Goal: Find specific page/section: Find specific page/section

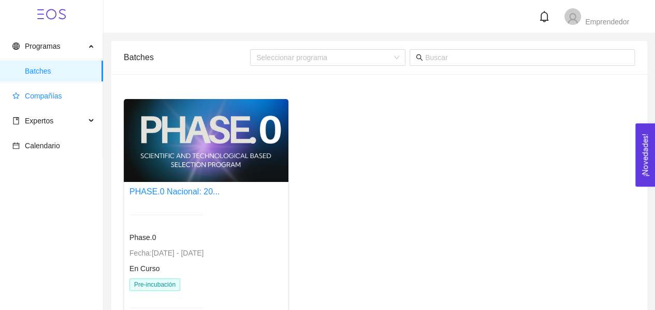
click at [50, 101] on span "Compañías" at bounding box center [53, 95] width 82 height 21
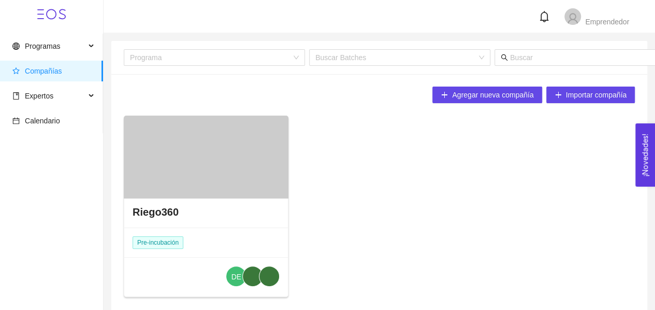
click at [176, 205] on h4 "Riego360" at bounding box center [156, 212] width 46 height 14
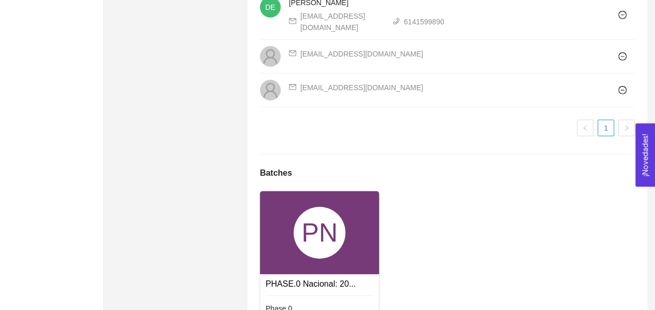
scroll to position [1623, 0]
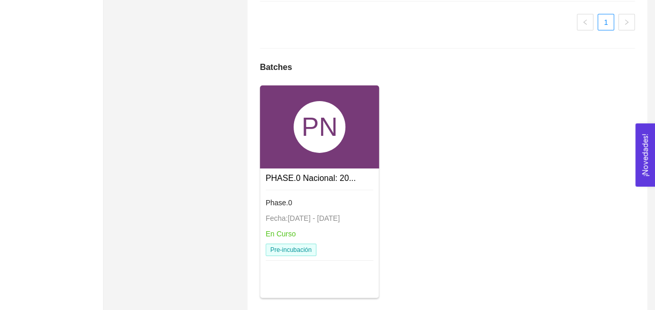
click at [290, 168] on div "PHASE.0 Nacional: 20... Phase.0 Fecha: [DATE] - [DATE] En Curso Pre-incubación" at bounding box center [319, 217] width 119 height 98
click at [291, 173] on link "PHASE.0 Nacional: 20..." at bounding box center [311, 177] width 90 height 9
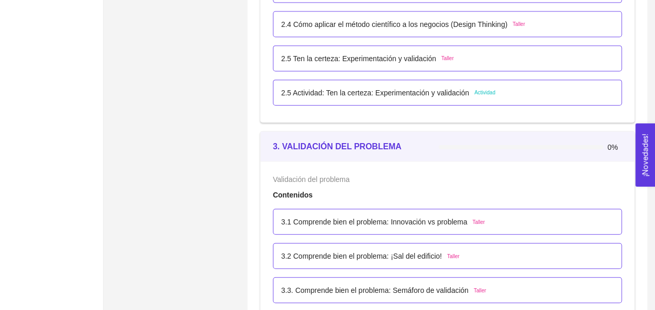
scroll to position [1218, 0]
